Goal: Transaction & Acquisition: Purchase product/service

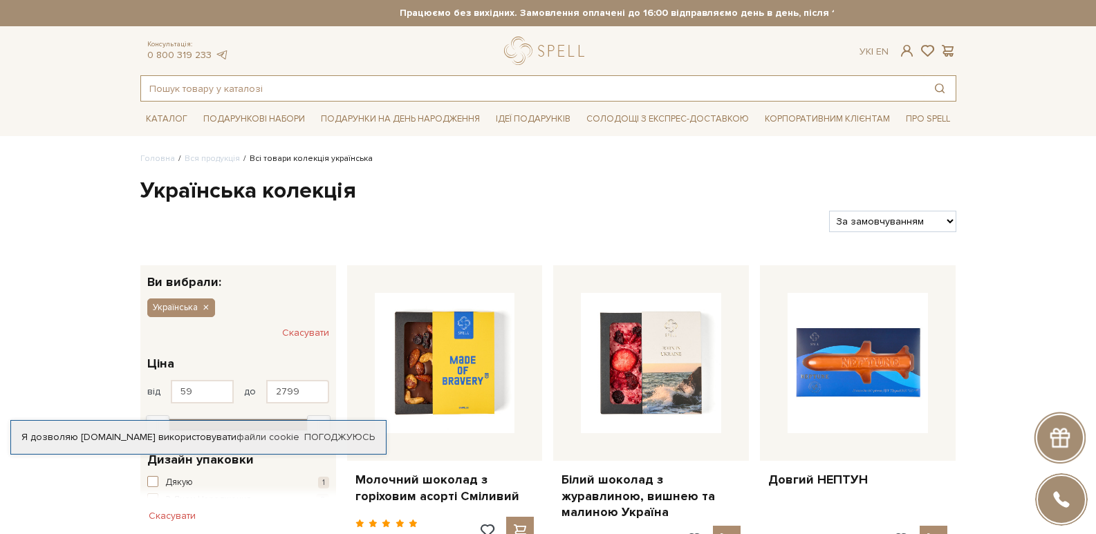
click at [260, 97] on input "text" at bounding box center [532, 88] width 782 height 25
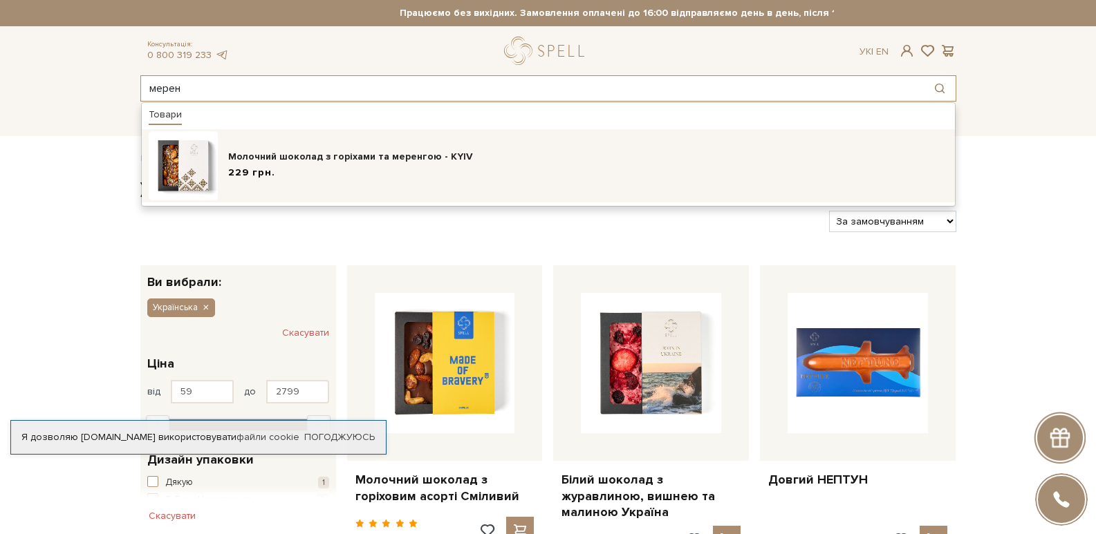
type input "мерен"
click at [307, 153] on div "Молочний шоколад з горіхами та меренгою - KYIV" at bounding box center [588, 157] width 720 height 14
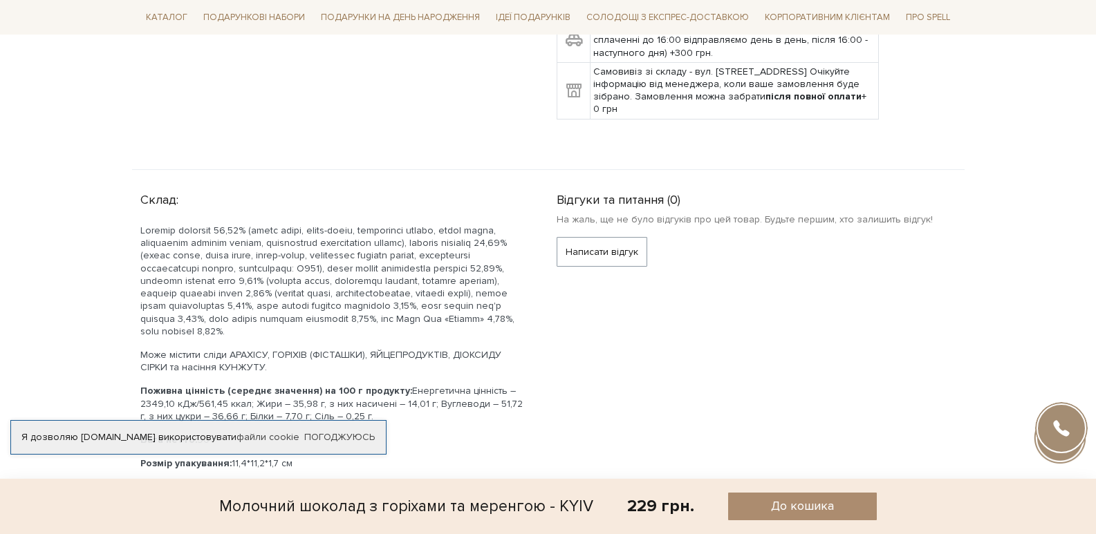
scroll to position [968, 0]
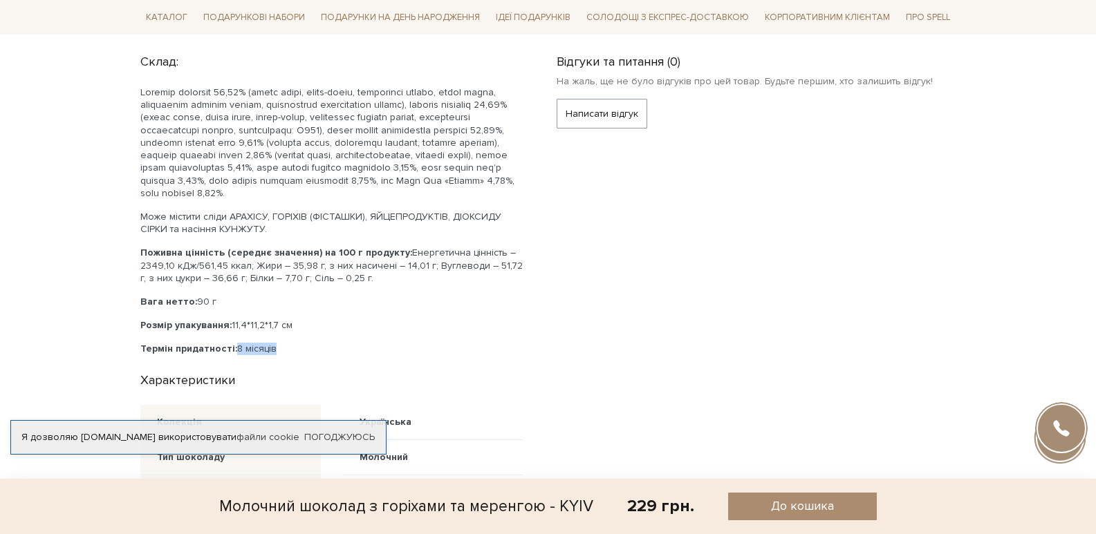
drag, startPoint x: 234, startPoint y: 316, endPoint x: 296, endPoint y: 310, distance: 61.8
click at [296, 343] on p "Термін придатності: 8 місяців" at bounding box center [331, 349] width 383 height 12
